Goal: Check status: Check status

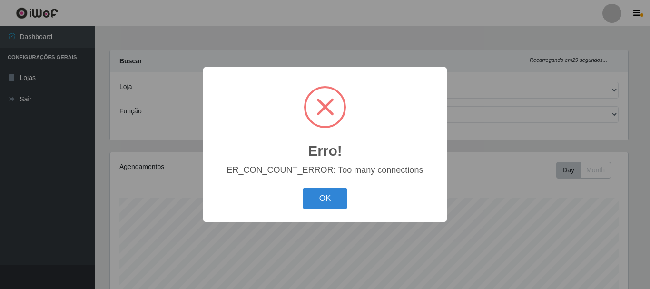
select select "249"
drag, startPoint x: 335, startPoint y: 194, endPoint x: 306, endPoint y: 194, distance: 29.0
click at [331, 194] on button "OK" at bounding box center [325, 198] width 44 height 22
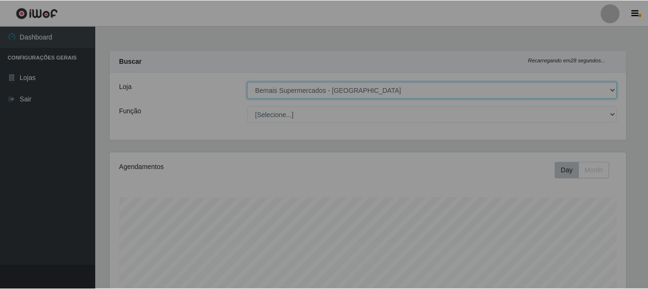
scroll to position [197, 523]
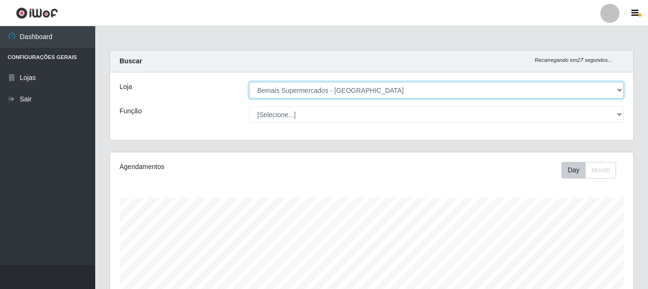
click at [352, 92] on select "[Selecione...] Bemais Supermercados - [GEOGRAPHIC_DATA]" at bounding box center [436, 90] width 375 height 17
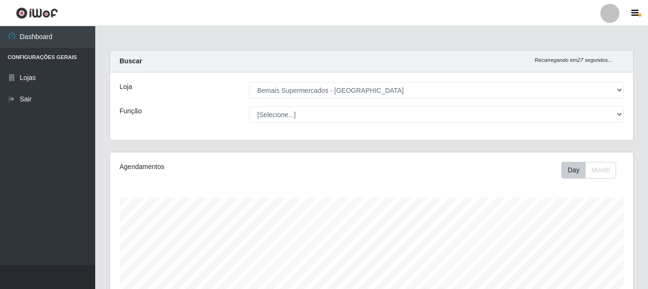
click at [355, 145] on div "Carregando... Buscar Recarregando em 27 segundos... Loja [Selecione...] Bemais …" at bounding box center [371, 101] width 538 height 102
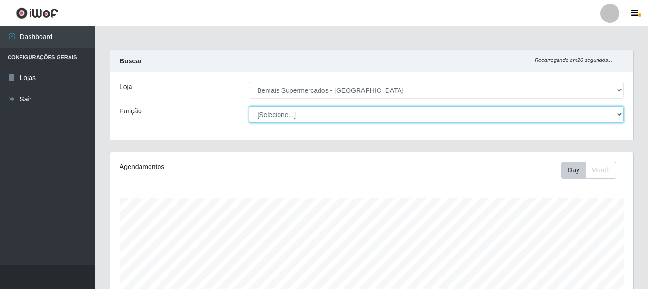
click at [324, 116] on select "[Selecione...] ASG ASG + ASG ++ Auxiliar de Depósito Auxiliar de Depósito + Aux…" at bounding box center [436, 114] width 375 height 17
select select "72"
click at [249, 106] on select "[Selecione...] ASG ASG + ASG ++ Auxiliar de Depósito Auxiliar de Depósito + Aux…" at bounding box center [436, 114] width 375 height 17
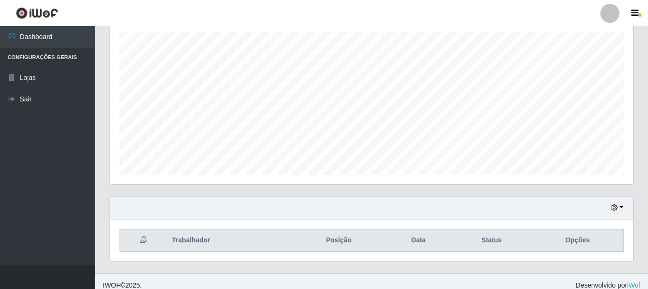
scroll to position [174, 0]
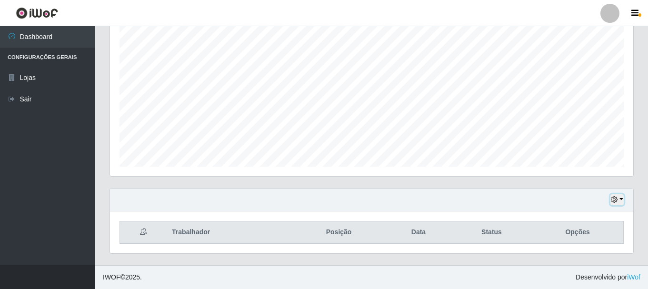
click at [614, 200] on icon "button" at bounding box center [614, 199] width 7 height 7
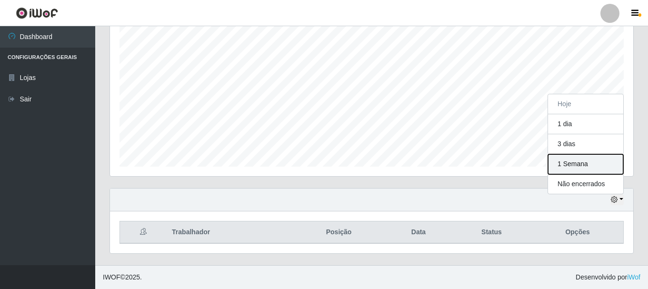
click at [593, 170] on button "1 Semana" at bounding box center [585, 164] width 75 height 20
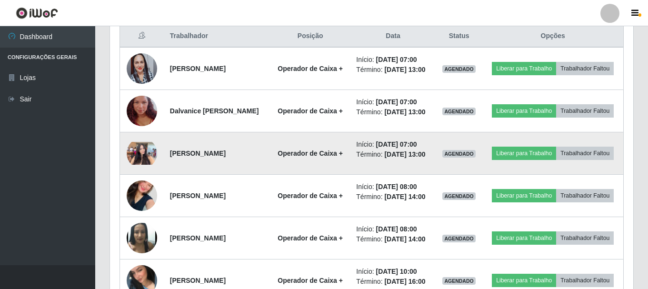
scroll to position [364, 0]
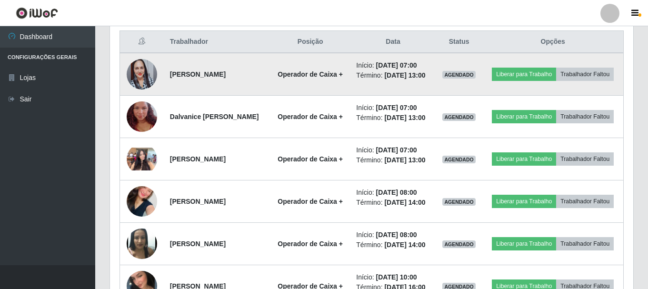
click at [143, 74] on img at bounding box center [142, 74] width 30 height 54
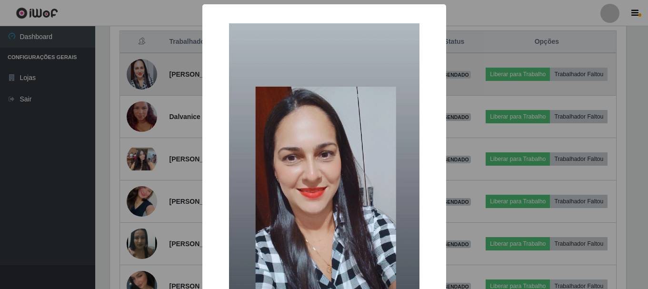
scroll to position [197, 518]
click at [143, 74] on div "× OK Cancel" at bounding box center [325, 144] width 650 height 289
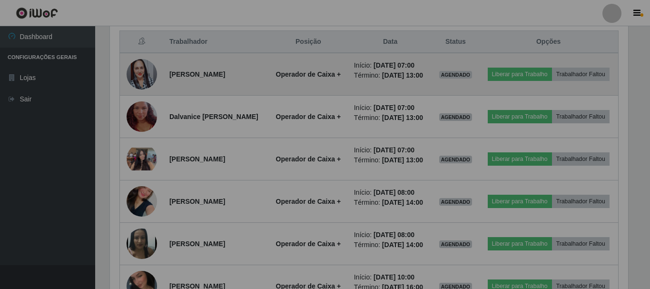
scroll to position [197, 523]
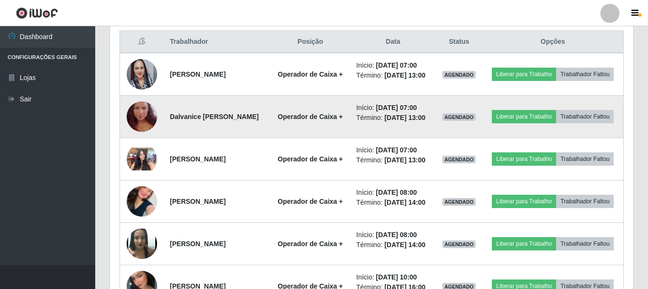
click at [148, 131] on img at bounding box center [142, 116] width 30 height 54
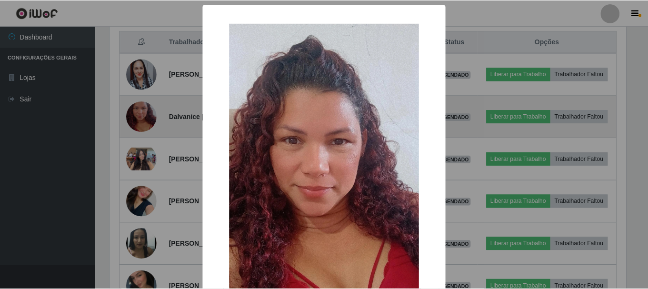
scroll to position [197, 518]
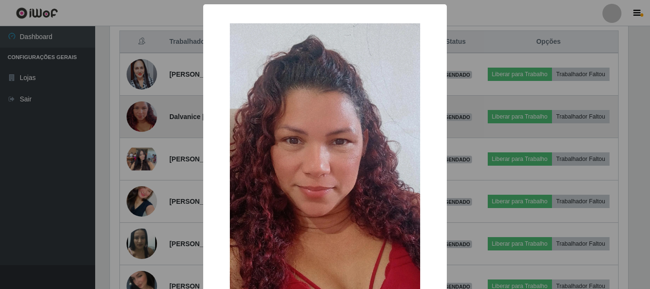
click at [148, 131] on div "× OK Cancel" at bounding box center [325, 144] width 650 height 289
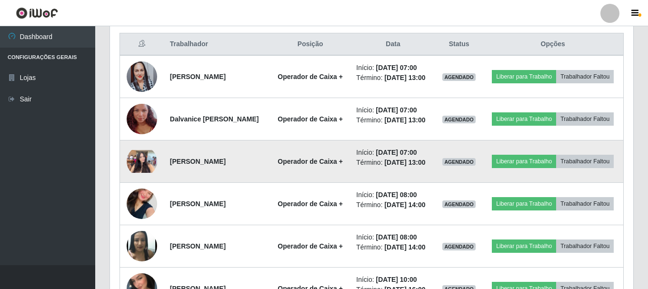
scroll to position [345, 0]
